Goal: Information Seeking & Learning: Learn about a topic

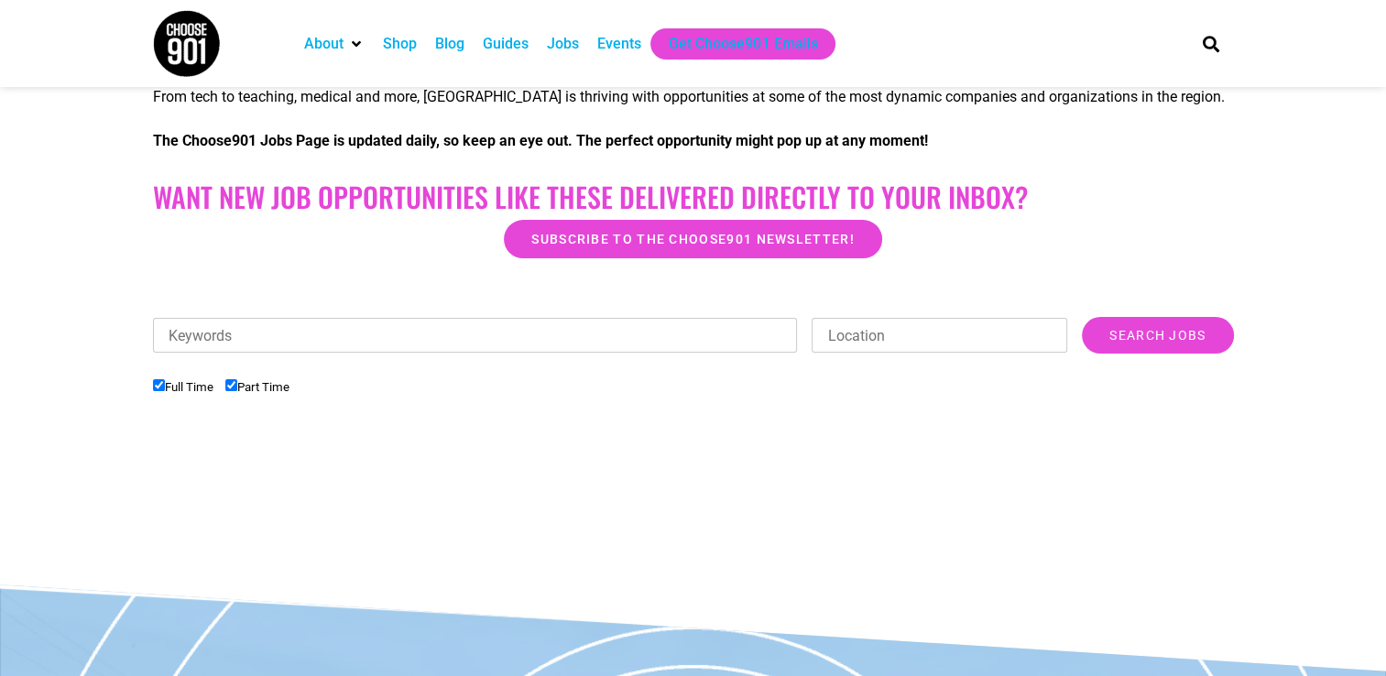
scroll to position [385, 0]
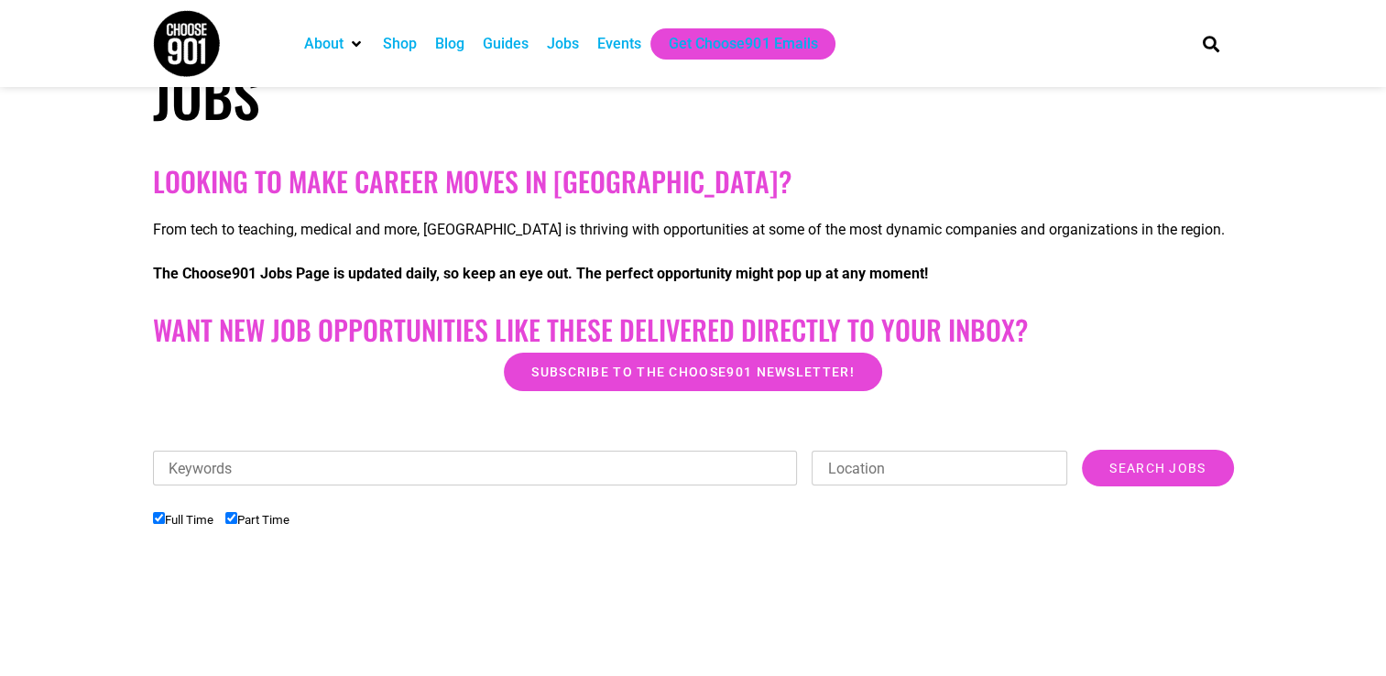
scroll to position [245, 0]
click at [399, 451] on input "Keywords" at bounding box center [475, 467] width 645 height 35
click at [1082, 449] on input "Search Jobs" at bounding box center [1157, 467] width 151 height 37
type input "social media"
click at [1082, 449] on input "Search Jobs" at bounding box center [1157, 467] width 151 height 37
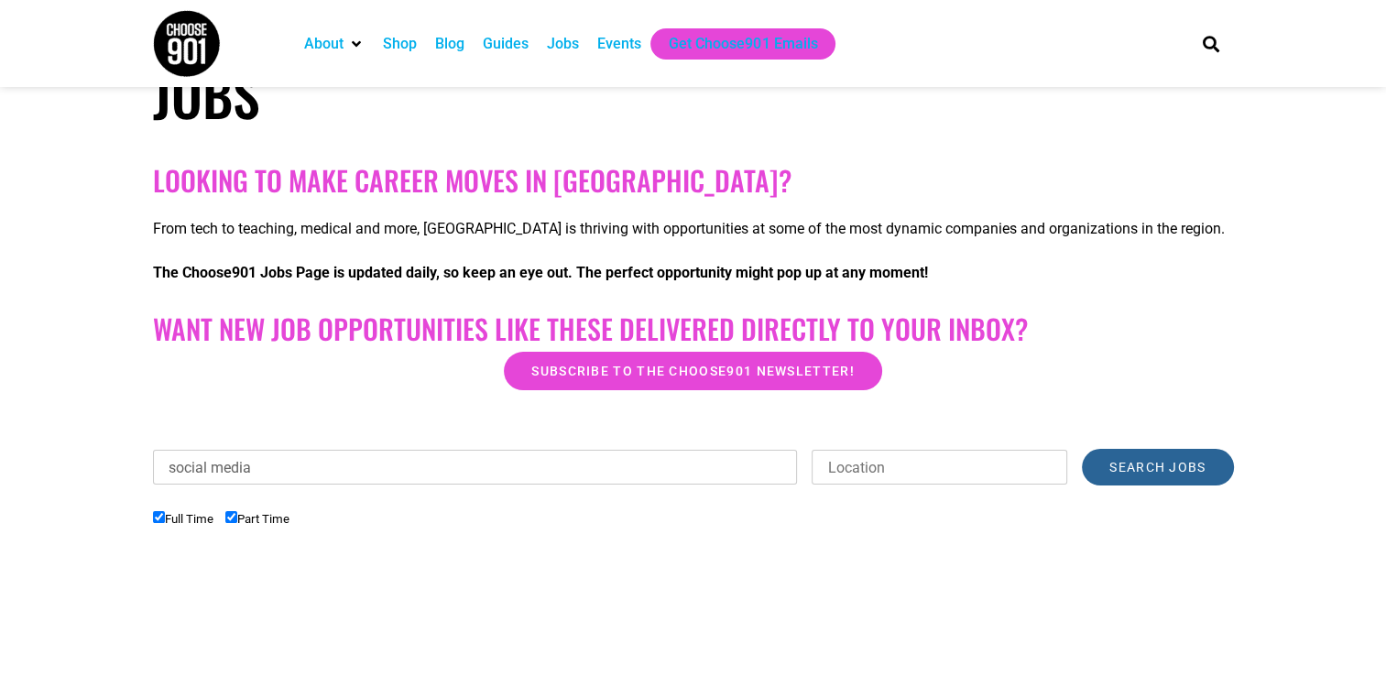
click at [1184, 459] on input "Search Jobs" at bounding box center [1157, 467] width 151 height 37
click at [1121, 463] on input "Search Jobs" at bounding box center [1157, 467] width 151 height 37
click at [560, 53] on div "Jobs" at bounding box center [563, 44] width 32 height 22
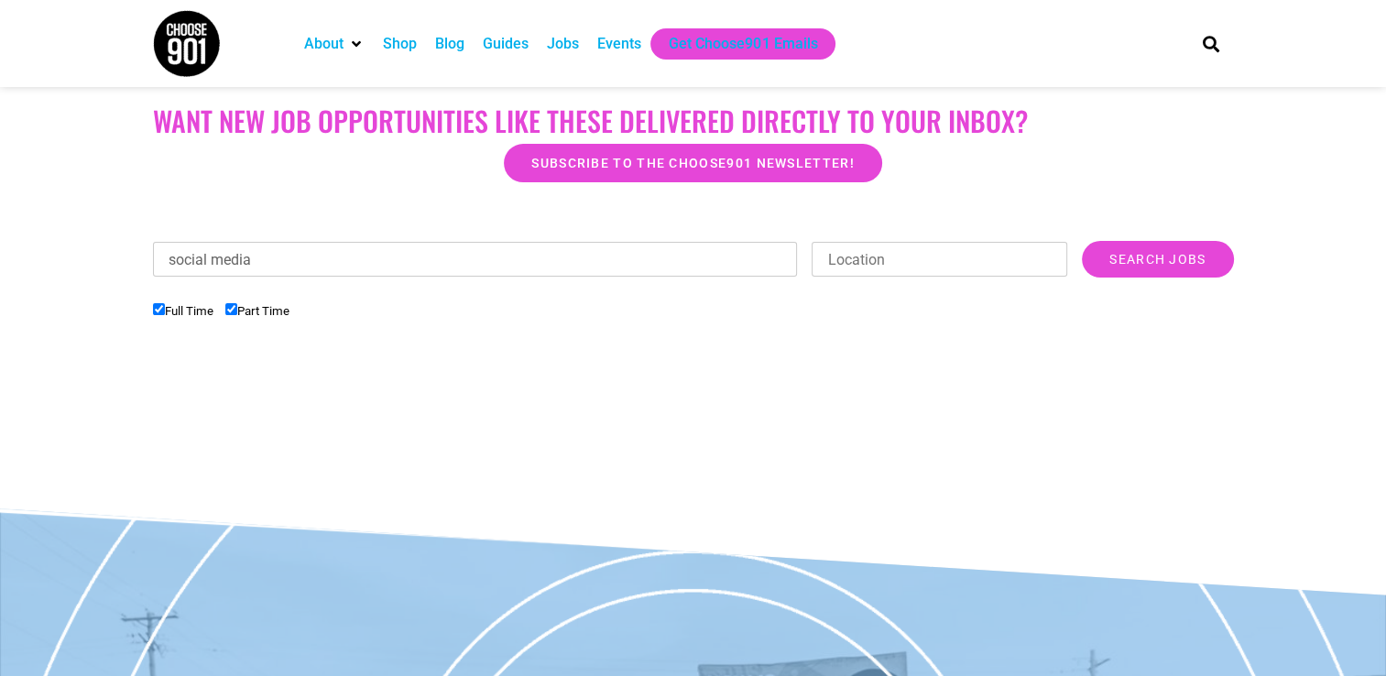
scroll to position [452, 0]
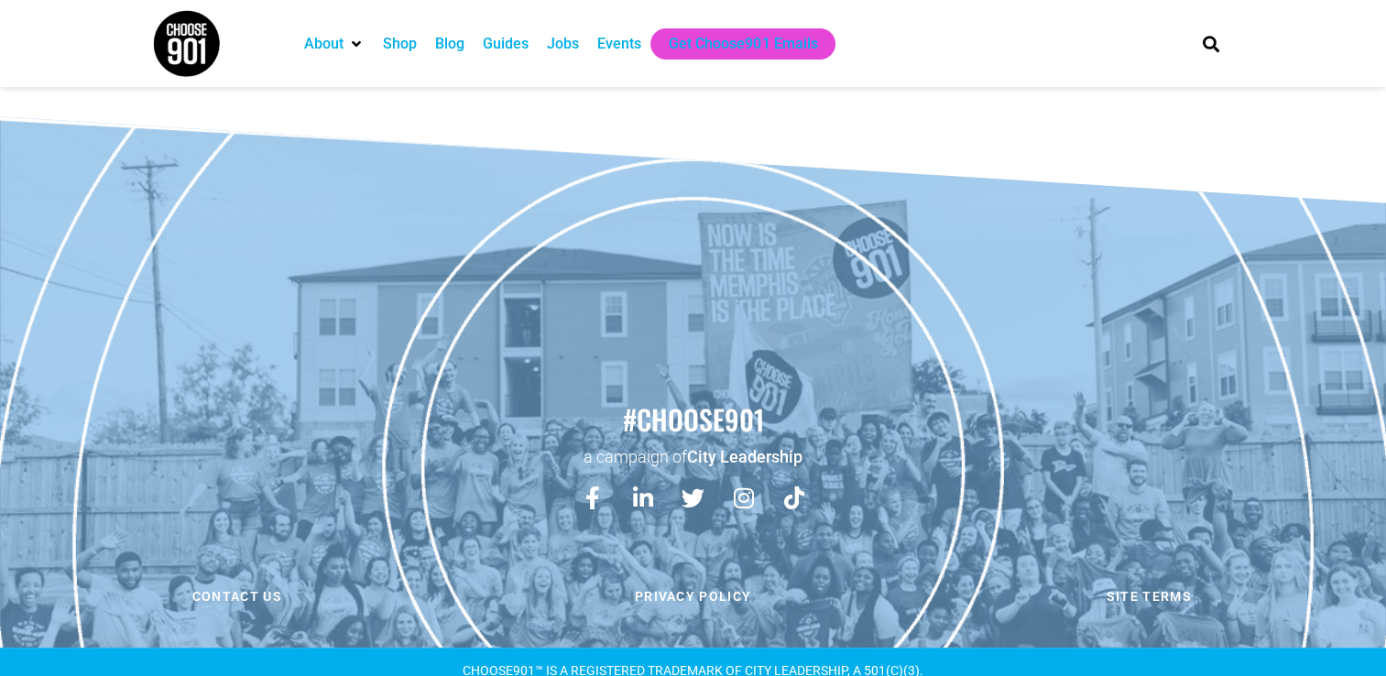
scroll to position [849, 0]
